Goal: Information Seeking & Learning: Learn about a topic

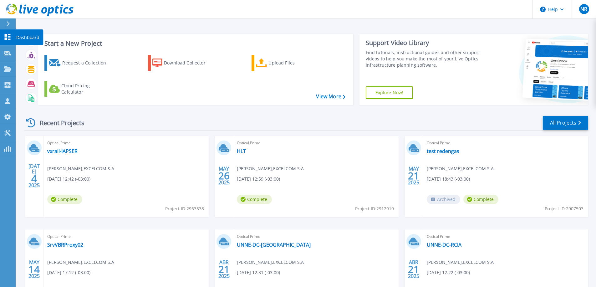
click at [6, 36] on icon at bounding box center [8, 37] width 6 height 6
click at [19, 83] on p "Collectors" at bounding box center [26, 85] width 21 height 16
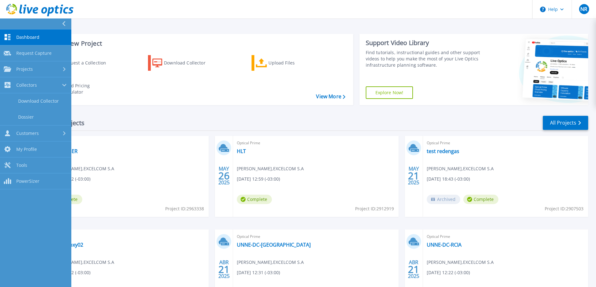
click at [203, 126] on div "Recent Projects All Projects" at bounding box center [306, 123] width 564 height 16
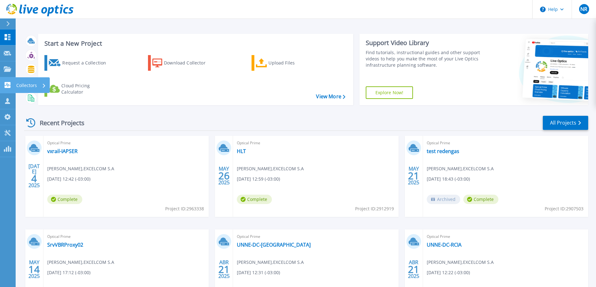
click at [20, 84] on p "Collectors" at bounding box center [26, 85] width 21 height 16
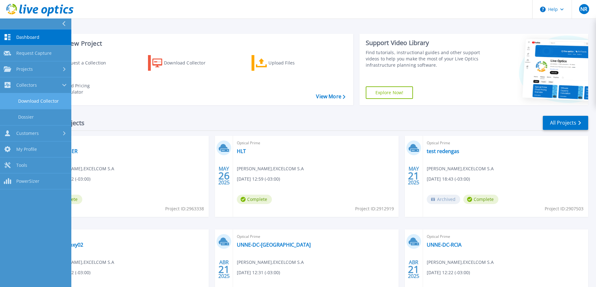
click at [48, 98] on link "Download Collector" at bounding box center [35, 101] width 71 height 16
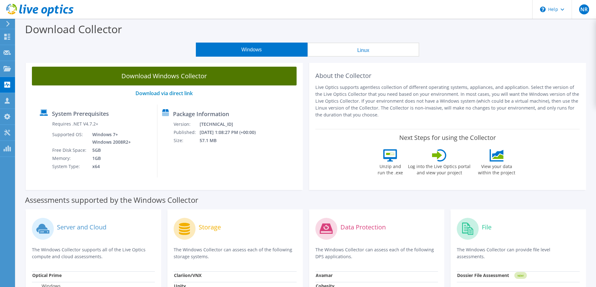
click at [169, 76] on link "Download Windows Collector" at bounding box center [164, 76] width 265 height 19
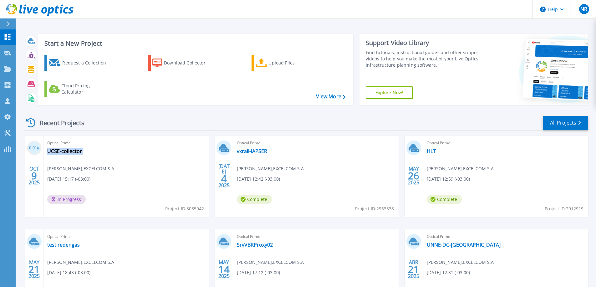
drag, startPoint x: 48, startPoint y: 168, endPoint x: 108, endPoint y: 181, distance: 60.8
click at [108, 181] on div "Optical Prime UCSE-collector Nicolas Regenhardt , EXCELCOM S.A 10/09/2025, 15:1…" at bounding box center [125, 176] width 165 height 81
click at [80, 155] on div "Optical Prime UCSE-collector Nicolas Regenhardt , EXCELCOM S.A 10/09/2025, 15:1…" at bounding box center [125, 176] width 165 height 81
click at [67, 152] on link "UCSE-collector" at bounding box center [64, 151] width 35 height 6
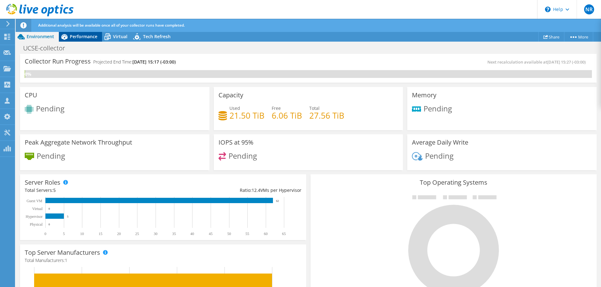
click at [80, 37] on span "Performance" at bounding box center [84, 36] width 28 height 6
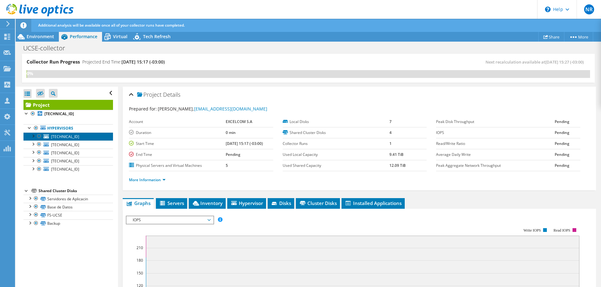
click at [69, 135] on span "192.168.1.202" at bounding box center [65, 136] width 28 height 5
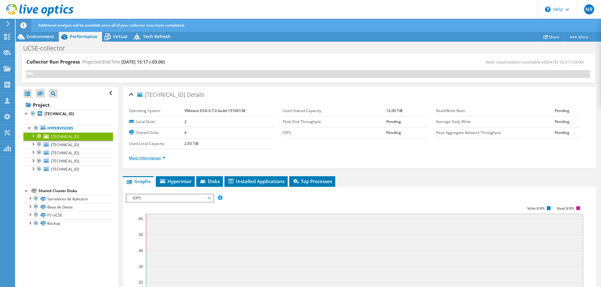
click at [160, 157] on link "More Information" at bounding box center [147, 157] width 37 height 5
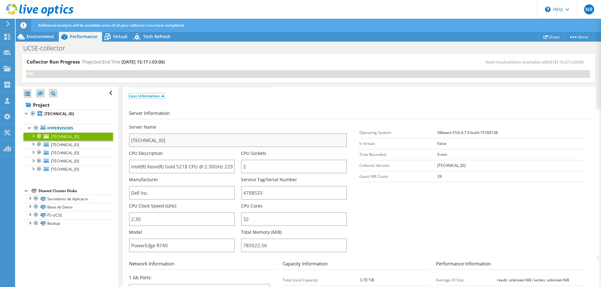
scroll to position [94, 0]
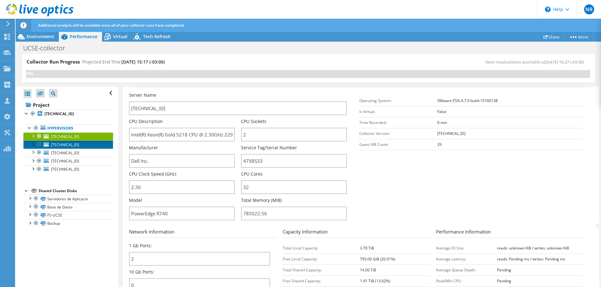
click at [60, 145] on span "192.168.1.210" at bounding box center [65, 144] width 28 height 5
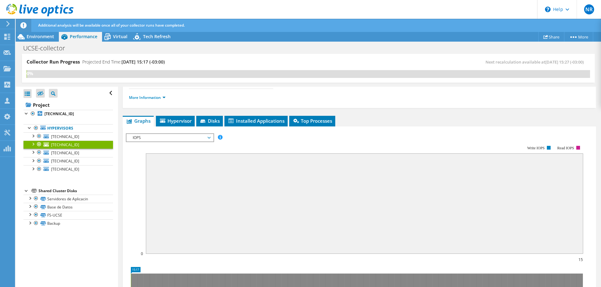
scroll to position [0, 0]
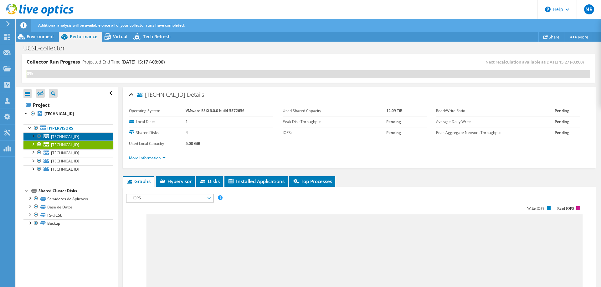
click at [60, 137] on span "192.168.1.202" at bounding box center [65, 136] width 28 height 5
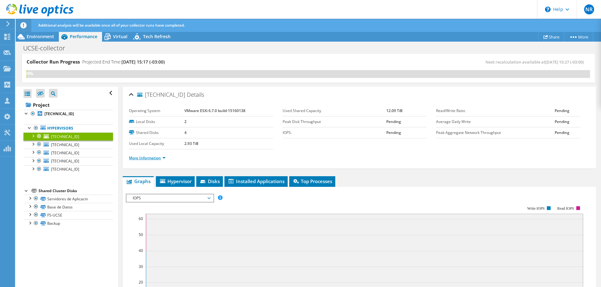
click at [158, 159] on link "More Information" at bounding box center [147, 157] width 37 height 5
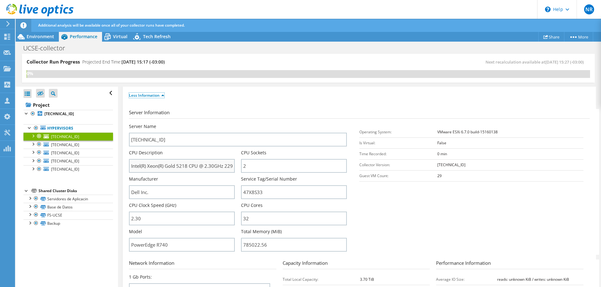
scroll to position [94, 0]
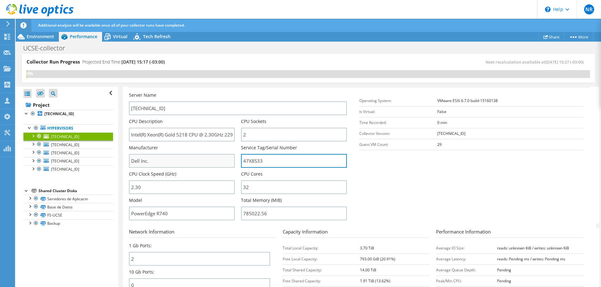
drag, startPoint x: 264, startPoint y: 159, endPoint x: 222, endPoint y: 159, distance: 41.6
click at [222, 92] on div "Server Name 192.168.1.202 CPU Description Intel(R) Xeon(R) Gold 5218 CPU @ 2.30…" at bounding box center [241, 92] width 224 height 0
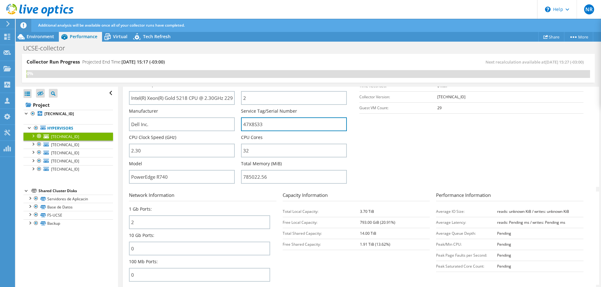
scroll to position [156, 0]
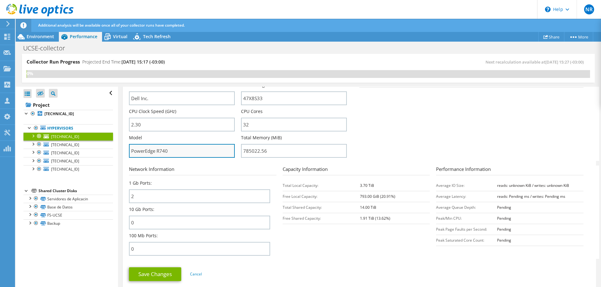
drag, startPoint x: 177, startPoint y: 151, endPoint x: 132, endPoint y: 152, distance: 45.4
click at [132, 152] on input "PowerEdge R740" at bounding box center [182, 151] width 106 height 14
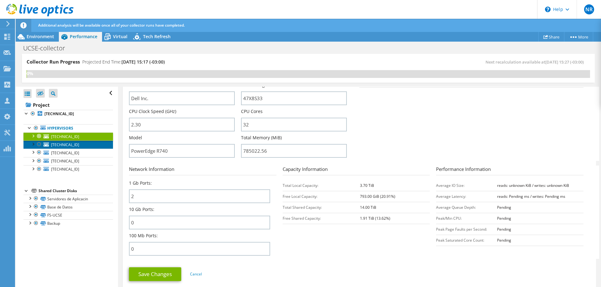
click at [68, 144] on span "192.168.1.210" at bounding box center [65, 144] width 28 height 5
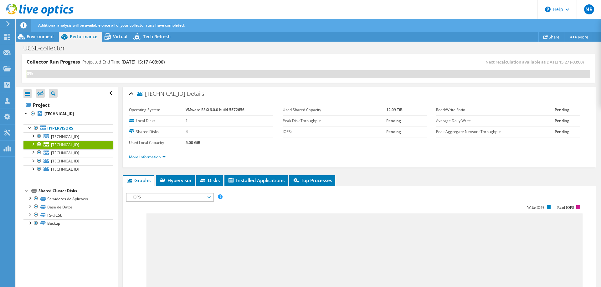
scroll to position [0, 0]
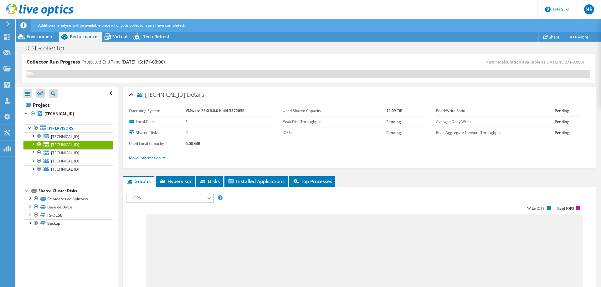
click at [149, 161] on li "More Information" at bounding box center [149, 158] width 40 height 7
click at [145, 158] on link "More Information" at bounding box center [147, 157] width 37 height 5
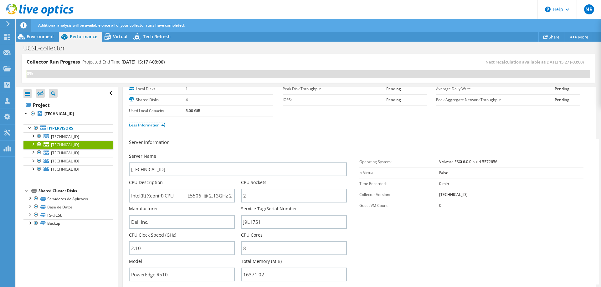
scroll to position [63, 0]
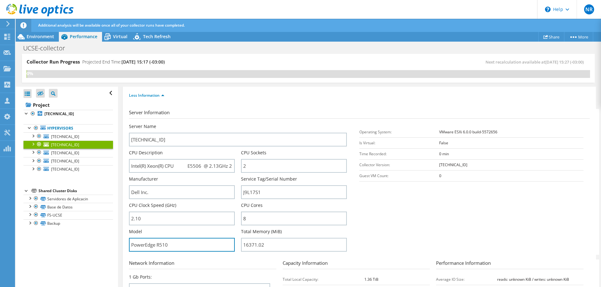
drag, startPoint x: 174, startPoint y: 245, endPoint x: 104, endPoint y: 244, distance: 69.1
click at [104, 244] on div "Collector Run Progress Projected End Time: 10/16/2025, 15:17 (-03:00) Next reca…" at bounding box center [308, 171] width 585 height 234
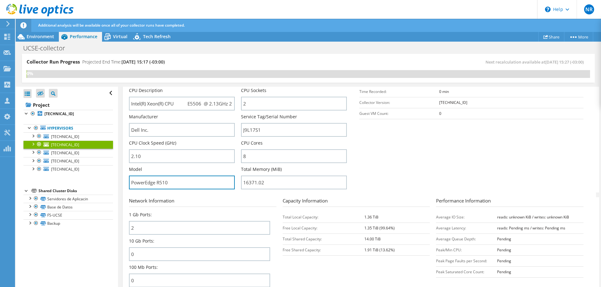
scroll to position [125, 0]
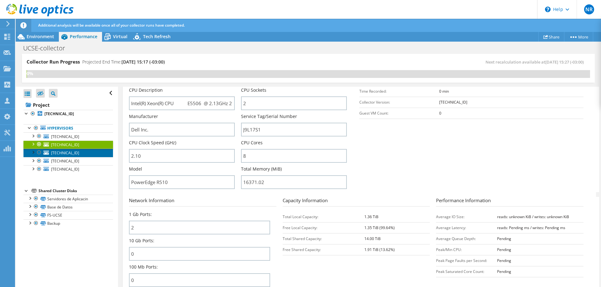
click at [64, 152] on span "192.168.1.212" at bounding box center [65, 152] width 28 height 5
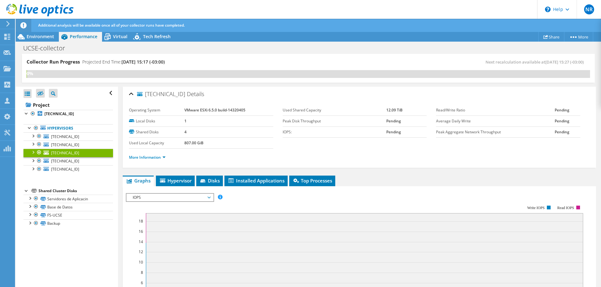
scroll to position [0, 0]
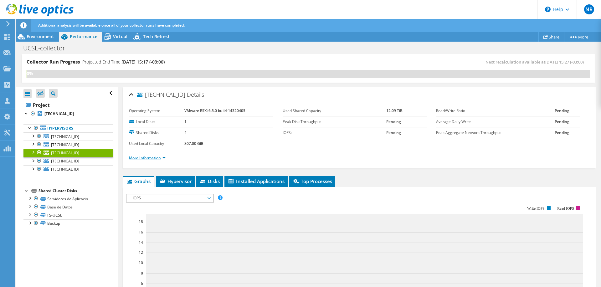
click at [151, 155] on link "More Information" at bounding box center [147, 157] width 37 height 5
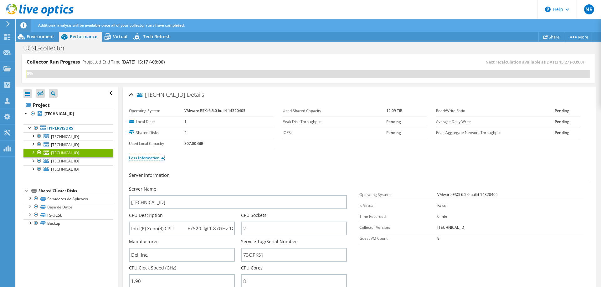
scroll to position [63, 0]
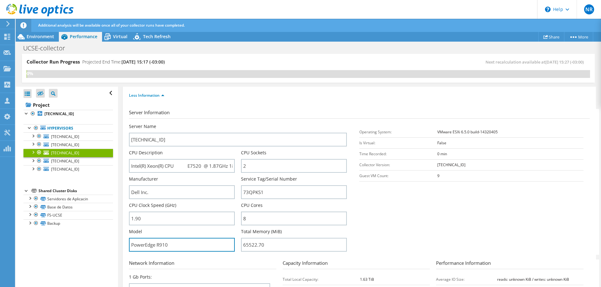
drag, startPoint x: 177, startPoint y: 244, endPoint x: 126, endPoint y: 245, distance: 50.7
click at [126, 245] on div "192.168.1.212 Details Operating System VMware ESXi 6.5.0 build-14320405 Local D…" at bounding box center [359, 206] width 473 height 365
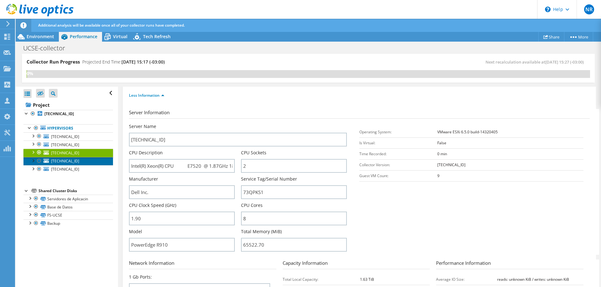
click at [63, 160] on span "192.168.1.208" at bounding box center [65, 160] width 28 height 5
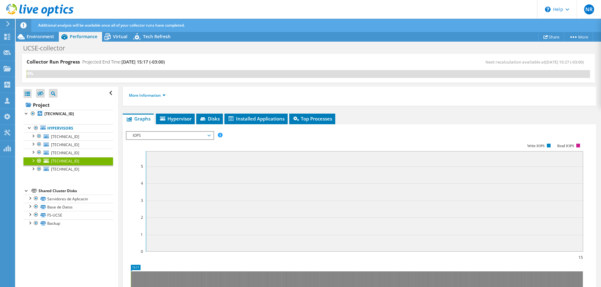
scroll to position [0, 0]
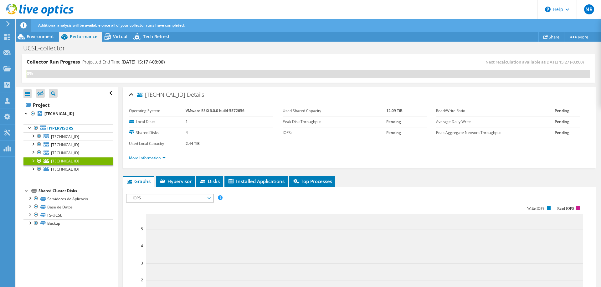
click at [145, 163] on div "More Information" at bounding box center [359, 158] width 461 height 18
click at [148, 159] on link "More Information" at bounding box center [147, 157] width 37 height 5
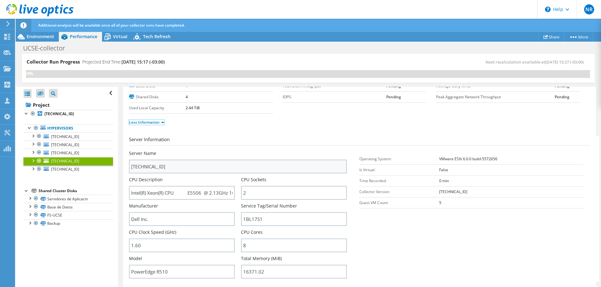
scroll to position [63, 0]
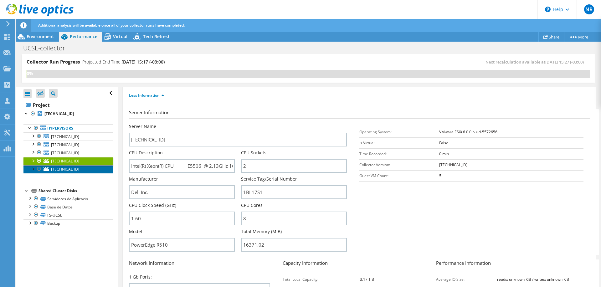
click at [49, 171] on link "192.168.1.204" at bounding box center [67, 169] width 89 height 8
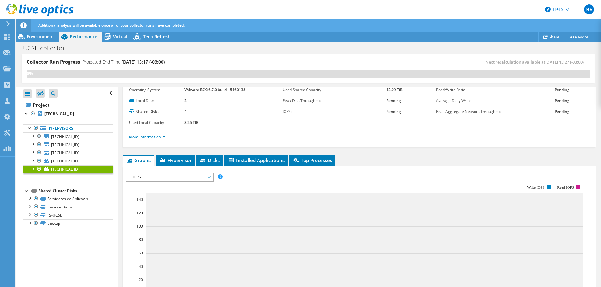
scroll to position [0, 0]
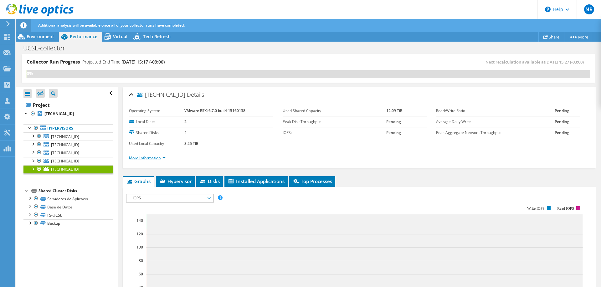
click at [145, 157] on link "More Information" at bounding box center [147, 157] width 37 height 5
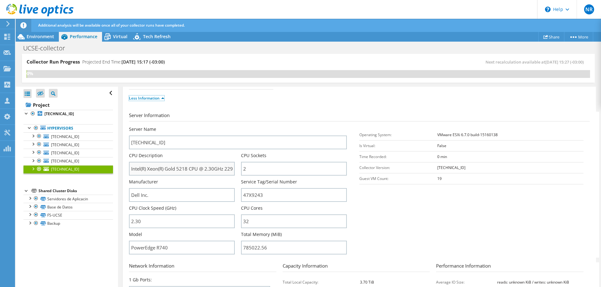
scroll to position [63, 0]
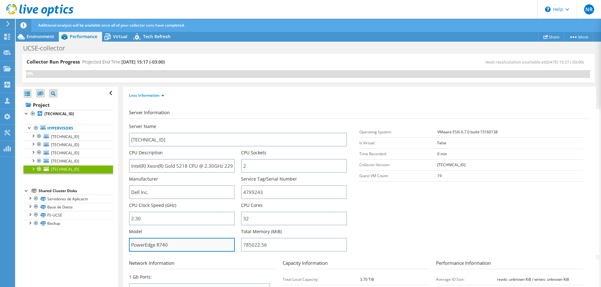
drag, startPoint x: 173, startPoint y: 243, endPoint x: 135, endPoint y: 244, distance: 37.9
click at [135, 244] on input "PowerEdge R740" at bounding box center [182, 245] width 106 height 14
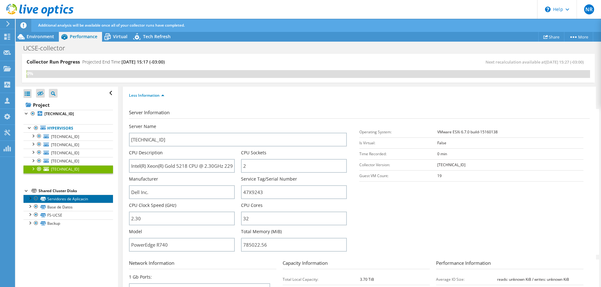
click at [48, 199] on link "Servidores de Aplicacin" at bounding box center [67, 199] width 89 height 8
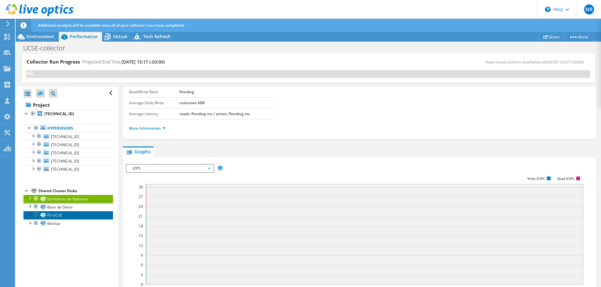
click at [53, 213] on link "FS-UCSE" at bounding box center [67, 215] width 89 height 8
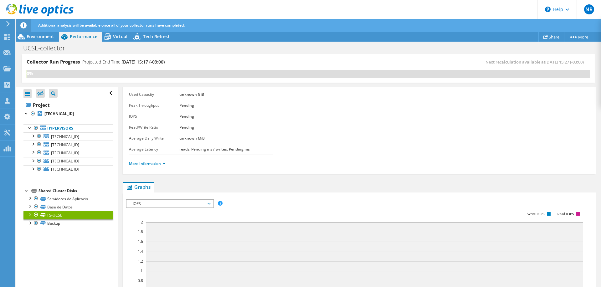
scroll to position [0, 0]
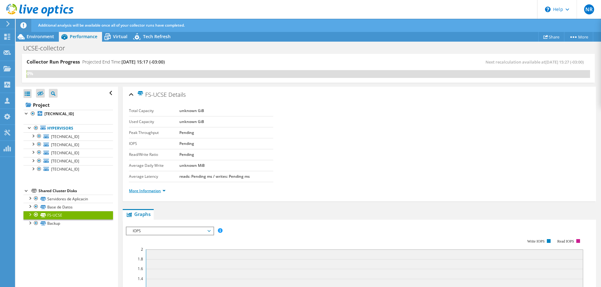
click at [132, 191] on link "More Information" at bounding box center [147, 190] width 37 height 5
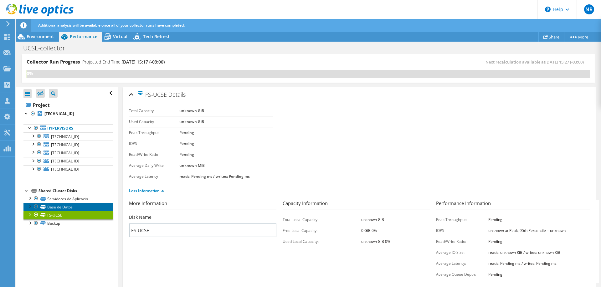
click at [60, 205] on link "Base de Datos" at bounding box center [67, 207] width 89 height 8
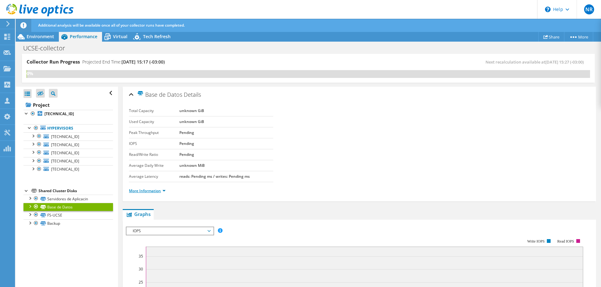
click at [143, 190] on link "More Information" at bounding box center [147, 190] width 37 height 5
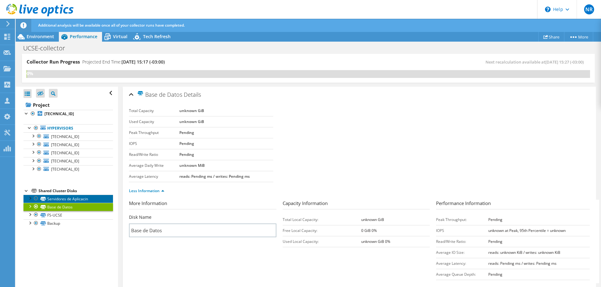
click at [59, 199] on link "Servidores de Aplicacin" at bounding box center [67, 199] width 89 height 8
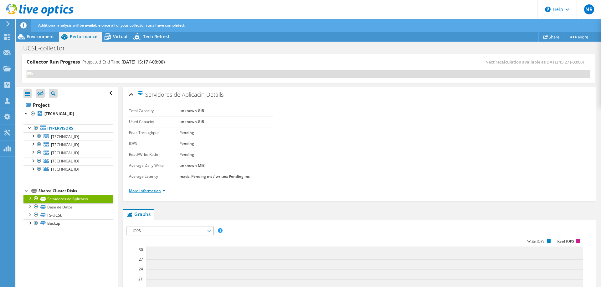
click at [141, 189] on link "More Information" at bounding box center [147, 190] width 37 height 5
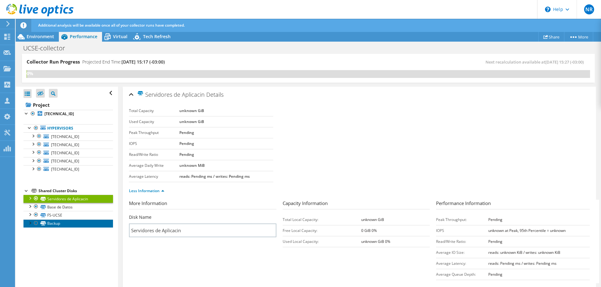
click at [47, 222] on link "Backup" at bounding box center [67, 223] width 89 height 8
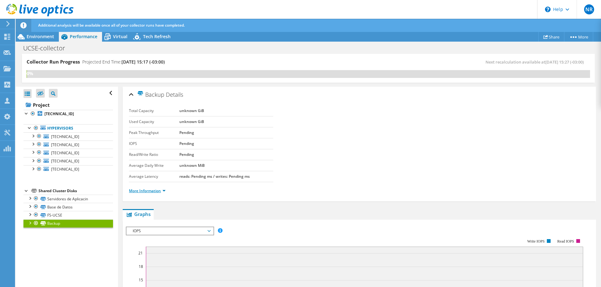
click at [138, 192] on link "More Information" at bounding box center [147, 190] width 37 height 5
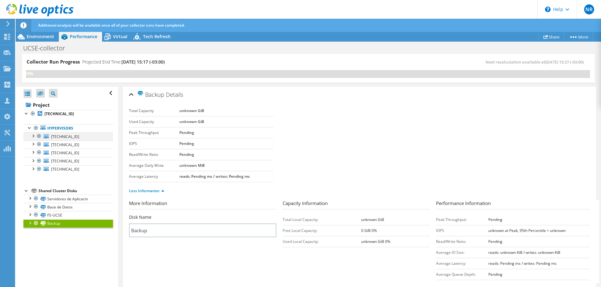
click at [33, 135] on div at bounding box center [33, 135] width 6 height 6
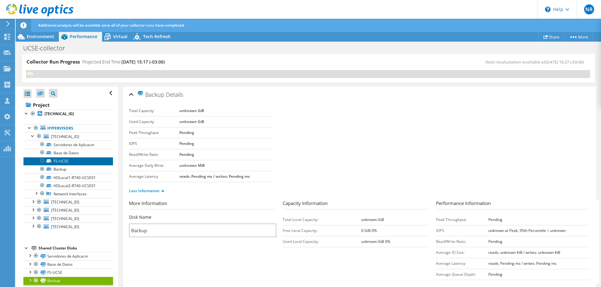
click at [68, 161] on link "FS-UCSE" at bounding box center [67, 161] width 89 height 8
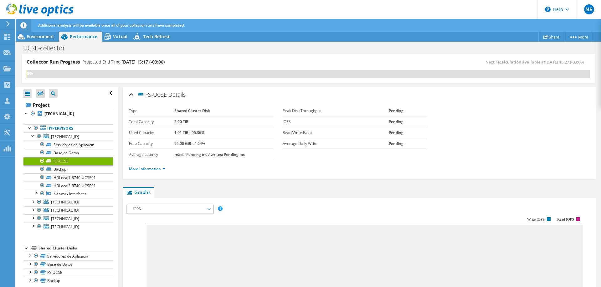
drag, startPoint x: 171, startPoint y: 121, endPoint x: 199, endPoint y: 125, distance: 28.4
click at [196, 124] on tr "Total Capacity 2.00 TiB" at bounding box center [201, 121] width 144 height 11
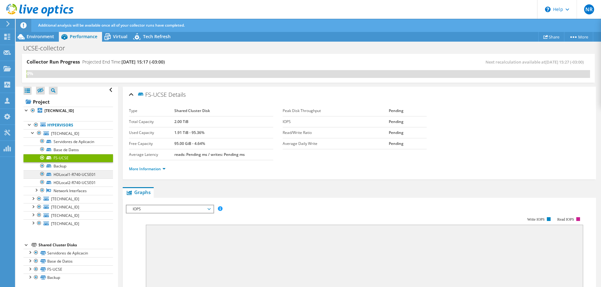
scroll to position [5, 0]
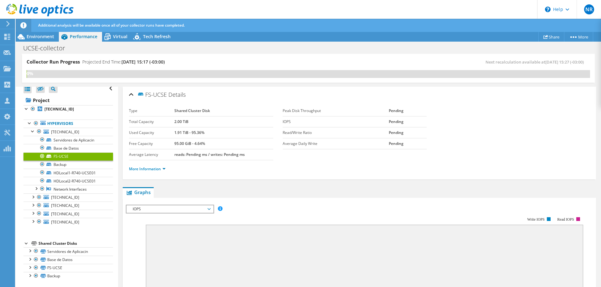
click at [74, 243] on div "Shared Cluster Disks" at bounding box center [75, 244] width 74 height 8
click at [43, 41] on div "Environment" at bounding box center [37, 37] width 43 height 10
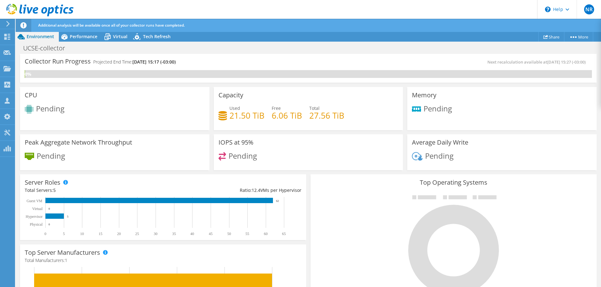
scroll to position [125, 0]
click at [86, 35] on span "Performance" at bounding box center [84, 36] width 28 height 6
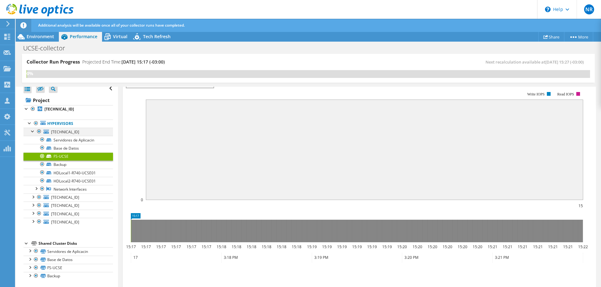
click at [32, 130] on div at bounding box center [33, 131] width 6 height 6
